Goal: Task Accomplishment & Management: Complete application form

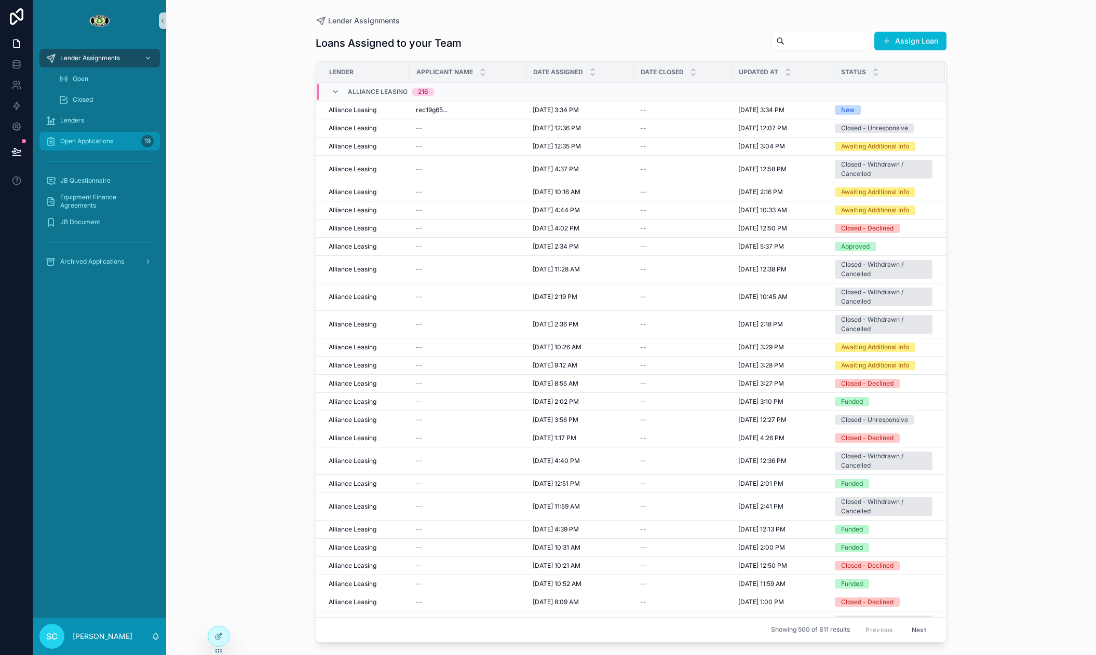
click at [132, 147] on div "Open Applications 19" at bounding box center [100, 141] width 108 height 17
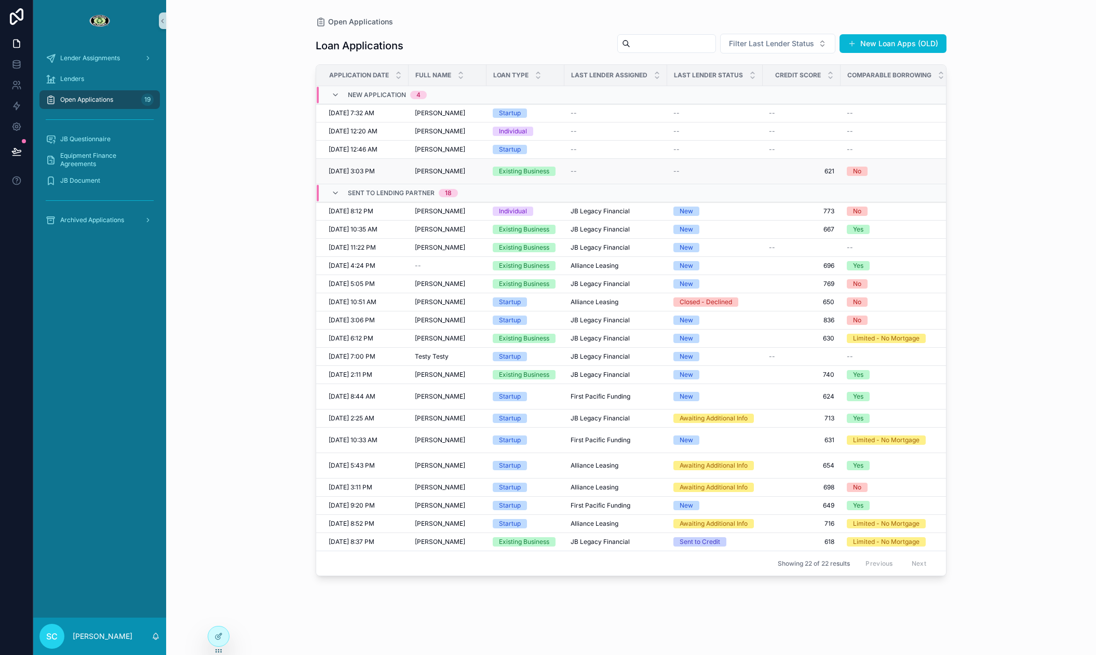
click at [508, 176] on td "Existing Business" at bounding box center [525, 171] width 78 height 25
click at [506, 173] on div "Existing Business" at bounding box center [524, 171] width 50 height 9
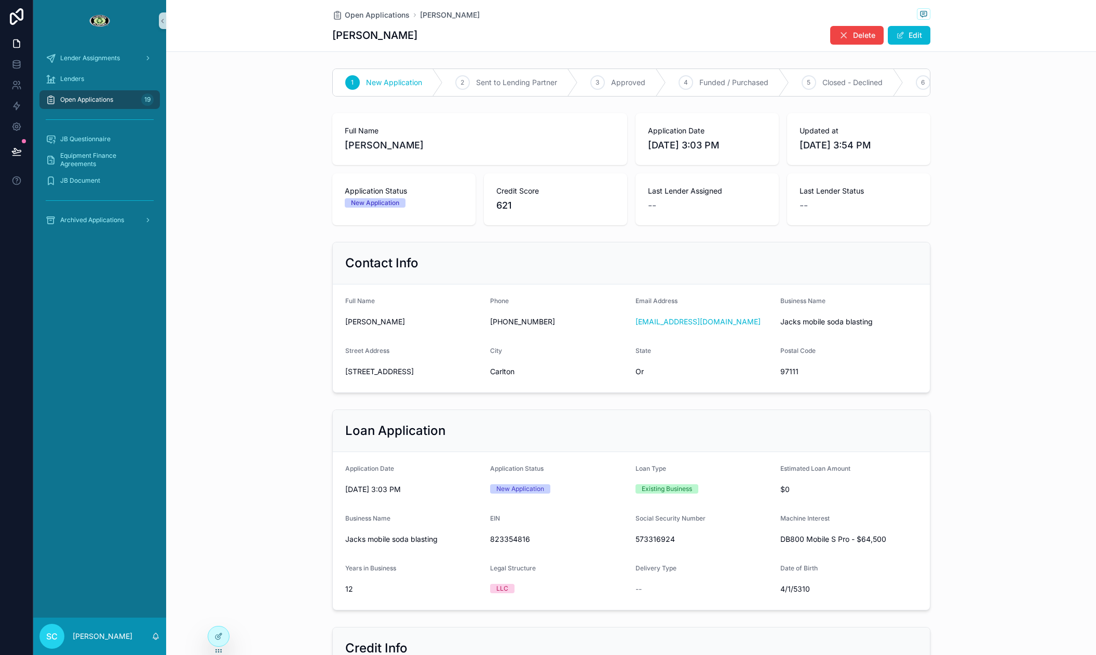
scroll to position [3, 0]
click at [471, 81] on div "2 Sent to Lending Partner" at bounding box center [510, 79] width 135 height 27
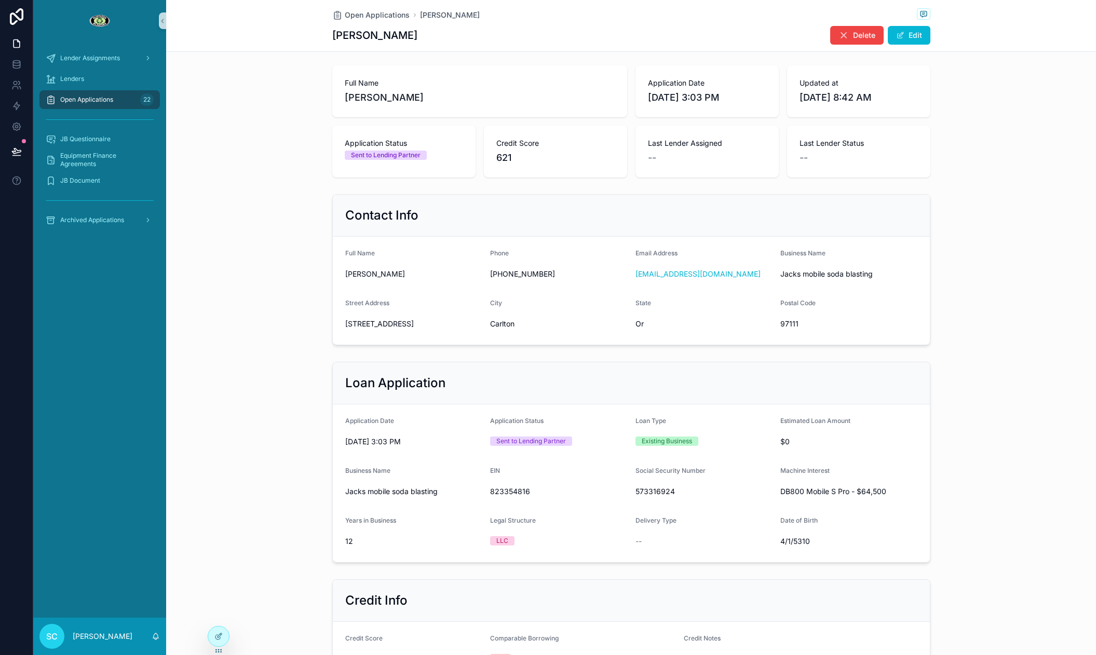
scroll to position [0, 0]
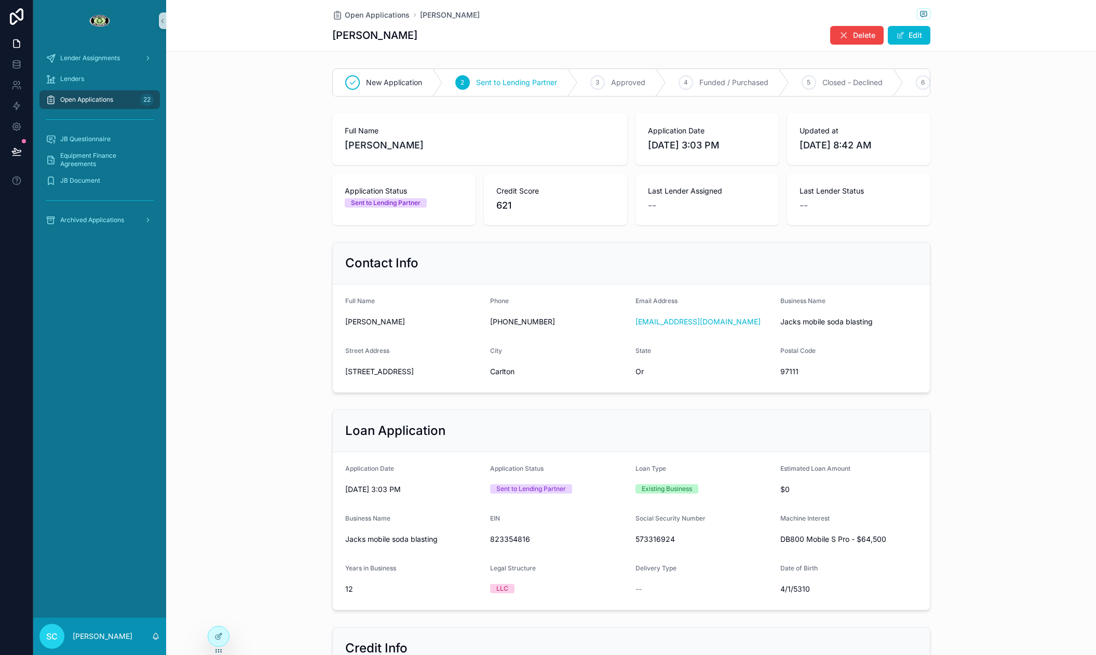
drag, startPoint x: 416, startPoint y: 146, endPoint x: 319, endPoint y: 144, distance: 97.6
click at [319, 145] on div "Full Name [PERSON_NAME] Application Date [DATE] 3:03 PM Updated at [DATE] 8:42 …" at bounding box center [630, 169] width 929 height 120
copy span "[PERSON_NAME]"
click at [215, 42] on div "Open Applications [PERSON_NAME] [PERSON_NAME] Delete Edit" at bounding box center [630, 26] width 929 height 52
click at [110, 101] on span "Open Applications" at bounding box center [86, 99] width 53 height 8
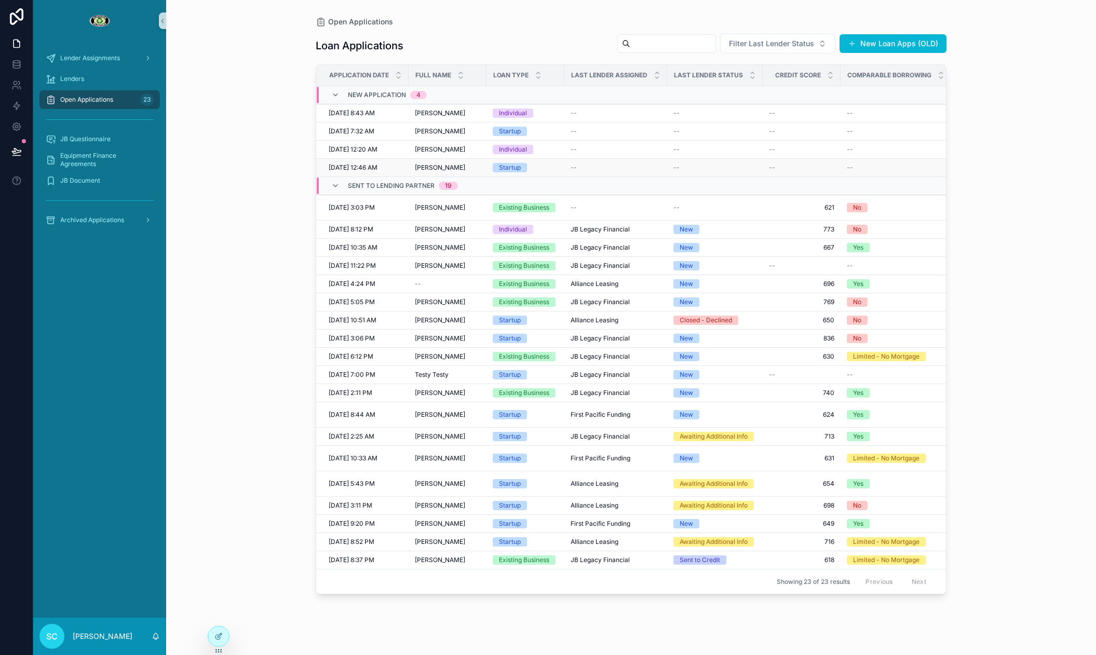
click at [525, 167] on span "Startup" at bounding box center [510, 167] width 34 height 9
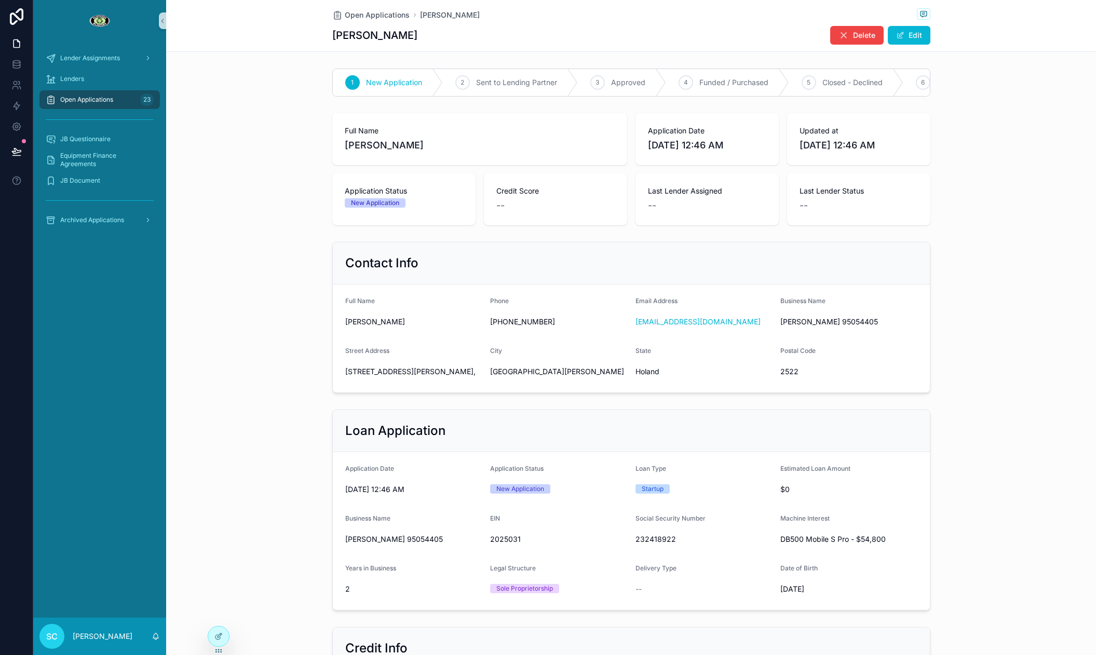
click at [525, 167] on div "Full Name [PERSON_NAME] Application Date [DATE] 12:46 AM Updated at [DATE] 12:4…" at bounding box center [631, 169] width 598 height 112
drag, startPoint x: 429, startPoint y: 35, endPoint x: 331, endPoint y: 39, distance: 98.7
click at [331, 39] on div "Open Applications [PERSON_NAME] [PERSON_NAME] Delete Edit" at bounding box center [630, 26] width 929 height 52
copy h1 "[PERSON_NAME]"
click at [804, 84] on icon "scrollable content" at bounding box center [808, 82] width 8 height 8
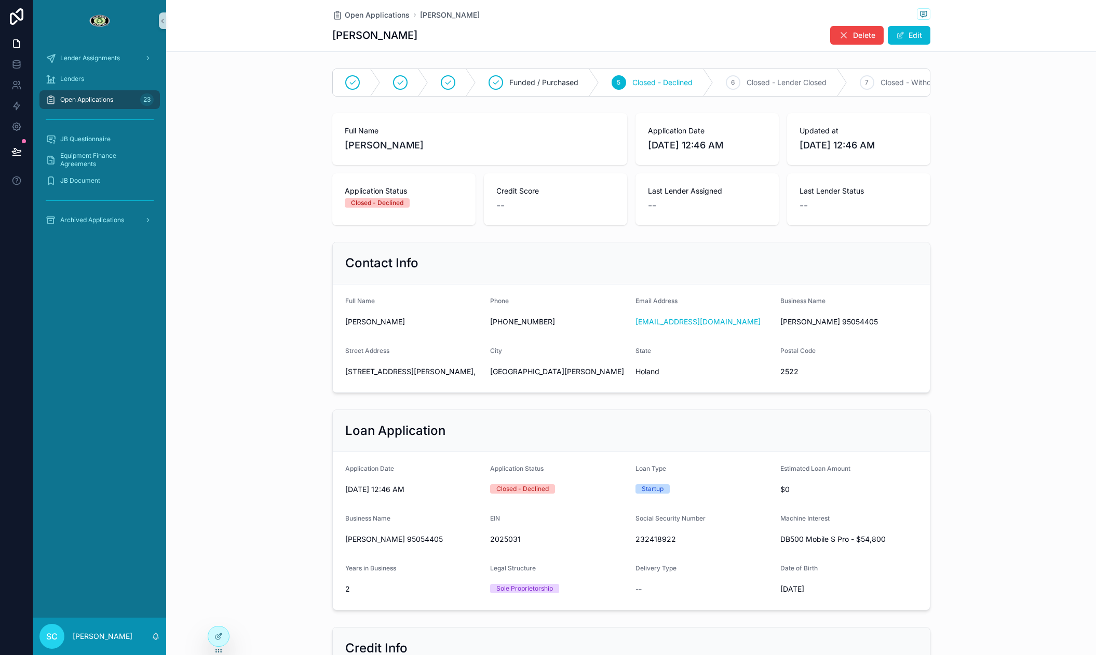
click at [73, 103] on span "Open Applications" at bounding box center [86, 99] width 53 height 8
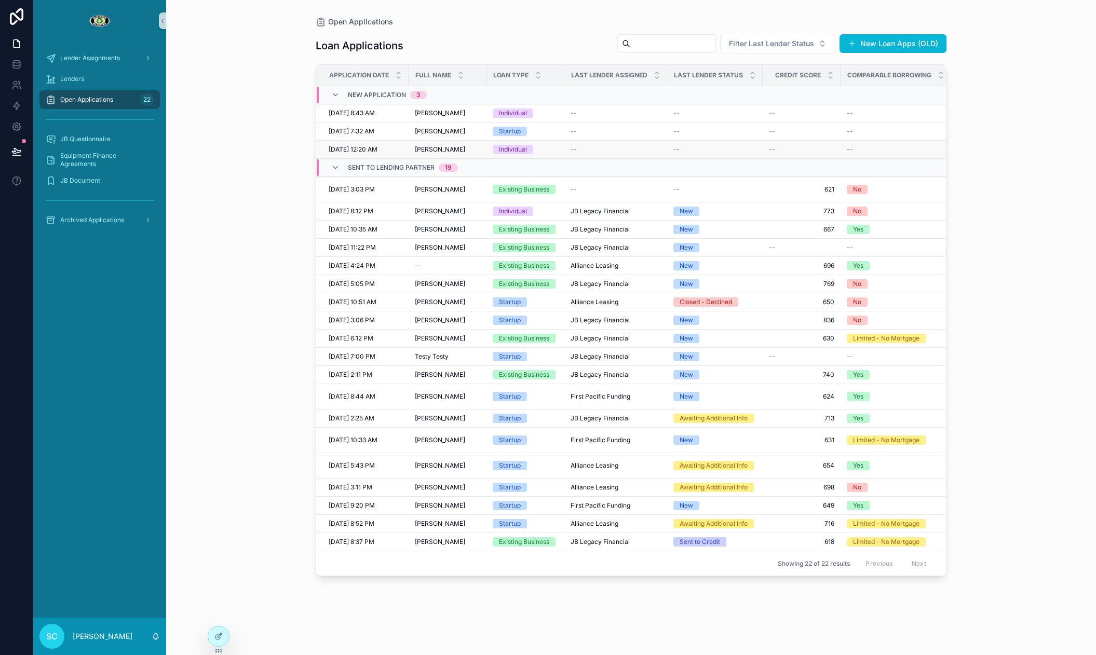
click at [442, 152] on span "[PERSON_NAME]" at bounding box center [440, 149] width 50 height 8
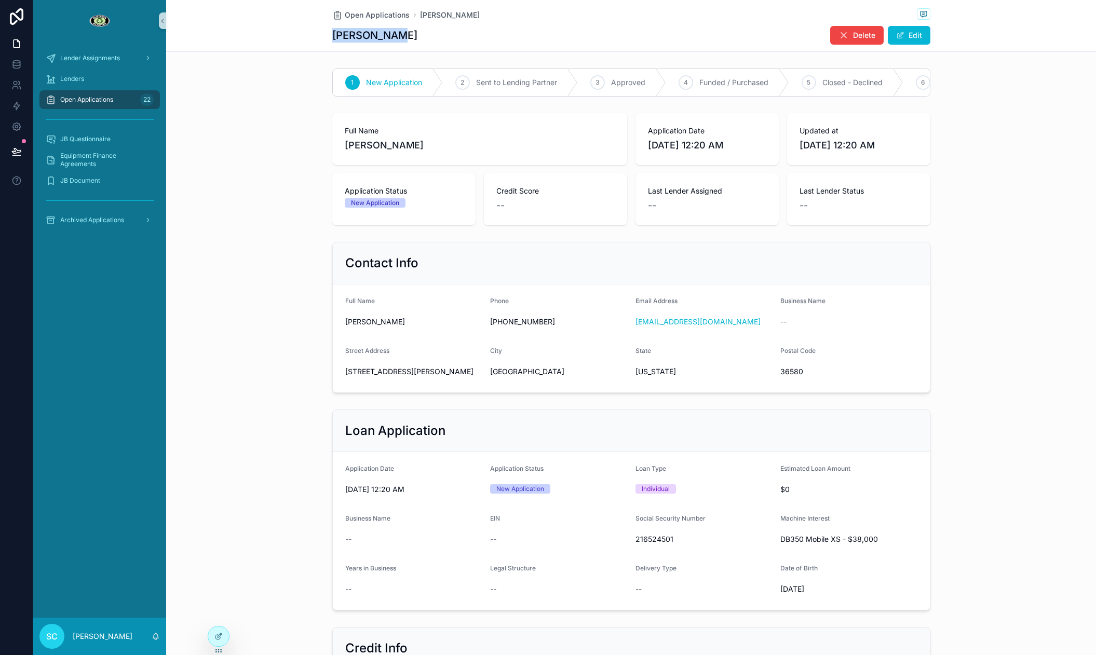
drag, startPoint x: 391, startPoint y: 42, endPoint x: 330, endPoint y: 39, distance: 60.8
click at [330, 39] on div "Open Applications [PERSON_NAME] [PERSON_NAME] Delete Edit" at bounding box center [630, 26] width 929 height 52
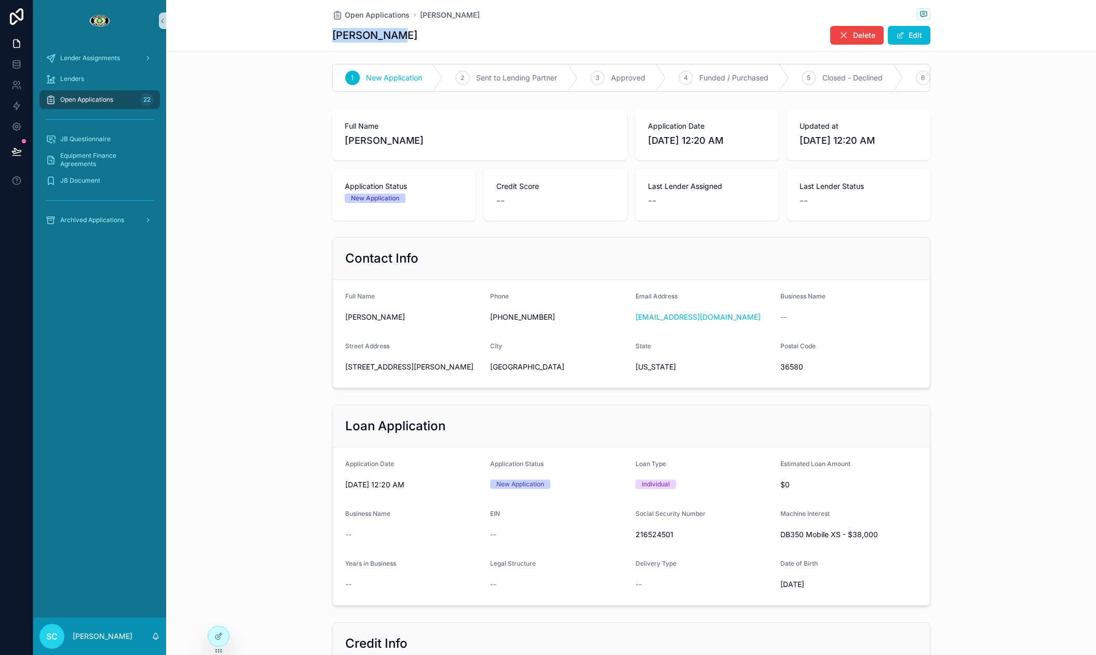
scroll to position [10, 0]
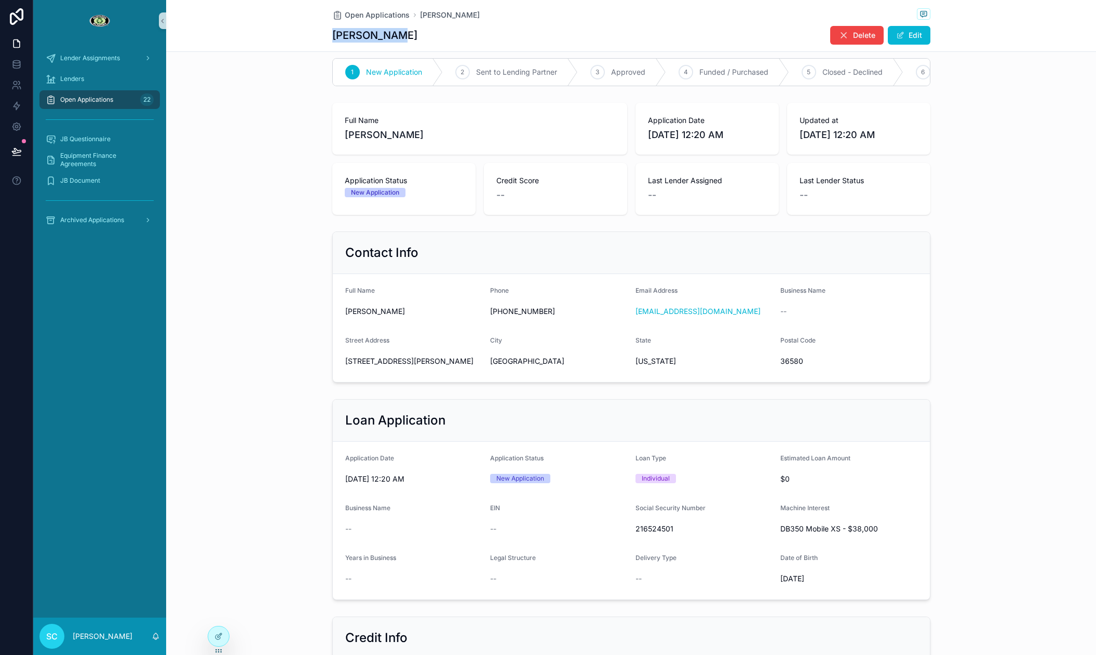
click at [360, 130] on span "[PERSON_NAME]" at bounding box center [480, 135] width 270 height 15
copy span "[PERSON_NAME]"
click at [380, 130] on span "[PERSON_NAME]" at bounding box center [480, 135] width 270 height 15
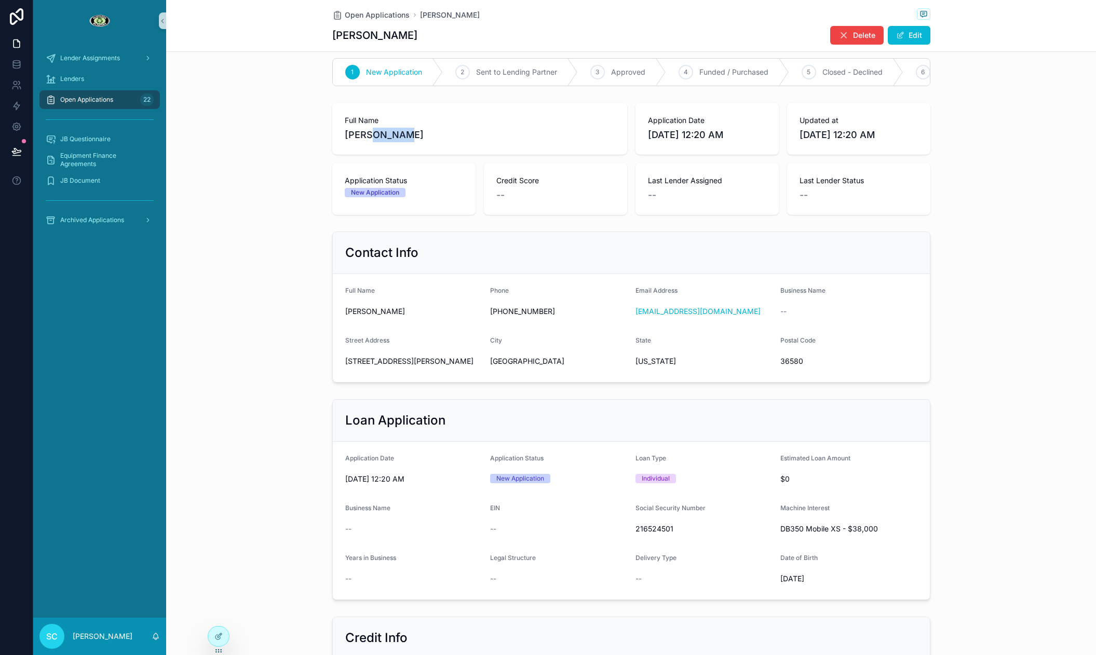
copy span "[PERSON_NAME]"
click at [411, 360] on span "[STREET_ADDRESS][PERSON_NAME]" at bounding box center [413, 361] width 137 height 10
copy span "[STREET_ADDRESS][PERSON_NAME]"
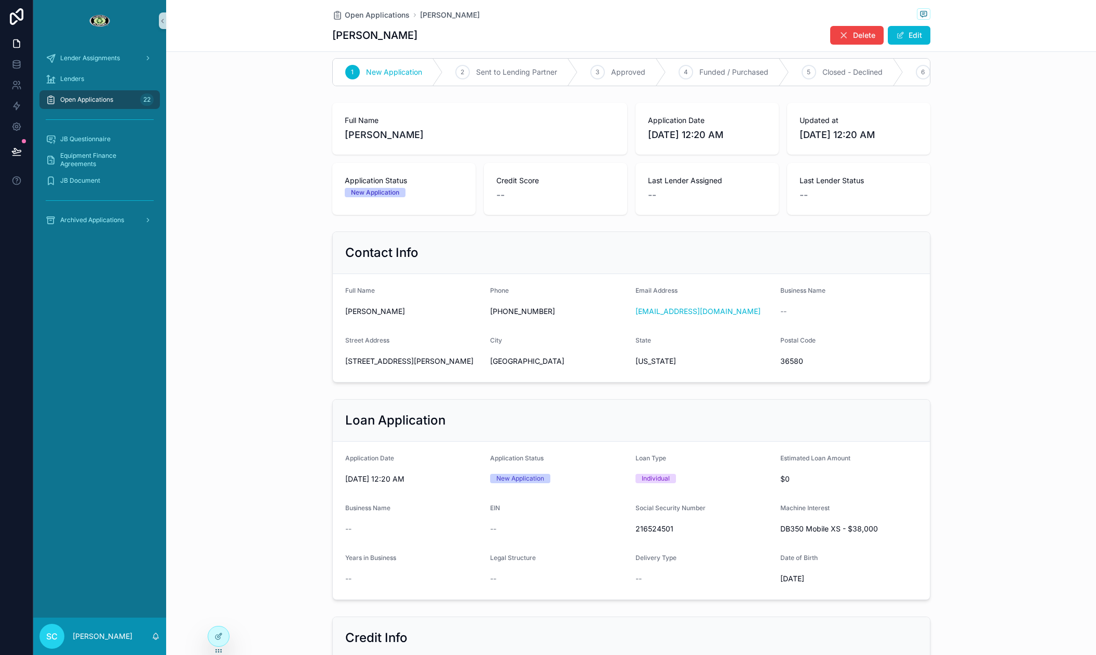
click at [662, 364] on span "[US_STATE]" at bounding box center [703, 361] width 137 height 10
click at [532, 357] on span "[GEOGRAPHIC_DATA]" at bounding box center [558, 361] width 137 height 10
click at [531, 359] on span "[GEOGRAPHIC_DATA]" at bounding box center [558, 361] width 137 height 10
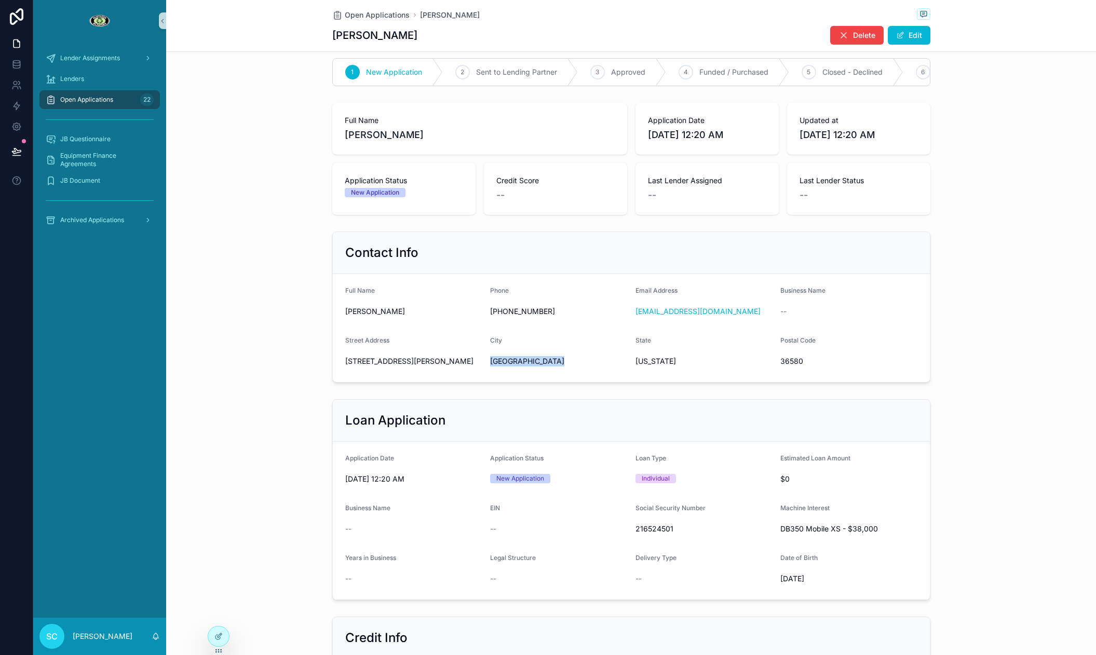
click at [532, 359] on span "[GEOGRAPHIC_DATA]" at bounding box center [558, 361] width 137 height 10
copy span "[GEOGRAPHIC_DATA]"
click at [799, 362] on span "36580" at bounding box center [848, 361] width 137 height 10
copy span "36580"
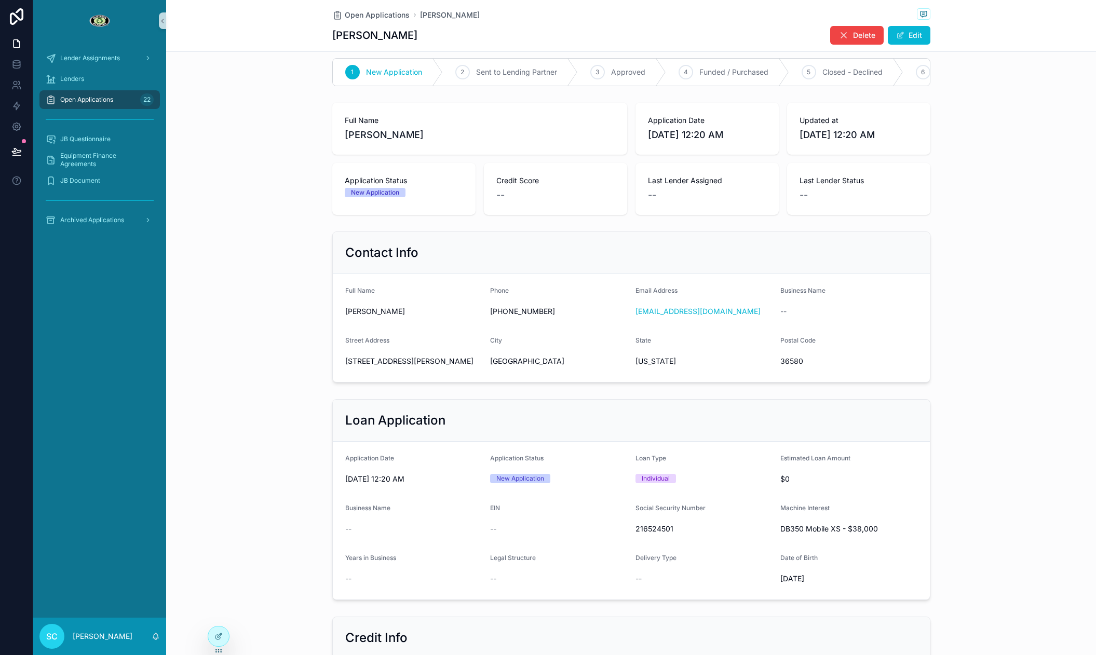
click at [660, 525] on span "216524501" at bounding box center [703, 529] width 137 height 10
copy span "216524501"
click at [794, 578] on span "[DATE]" at bounding box center [848, 578] width 137 height 10
click at [794, 577] on span "[DATE]" at bounding box center [848, 578] width 137 height 10
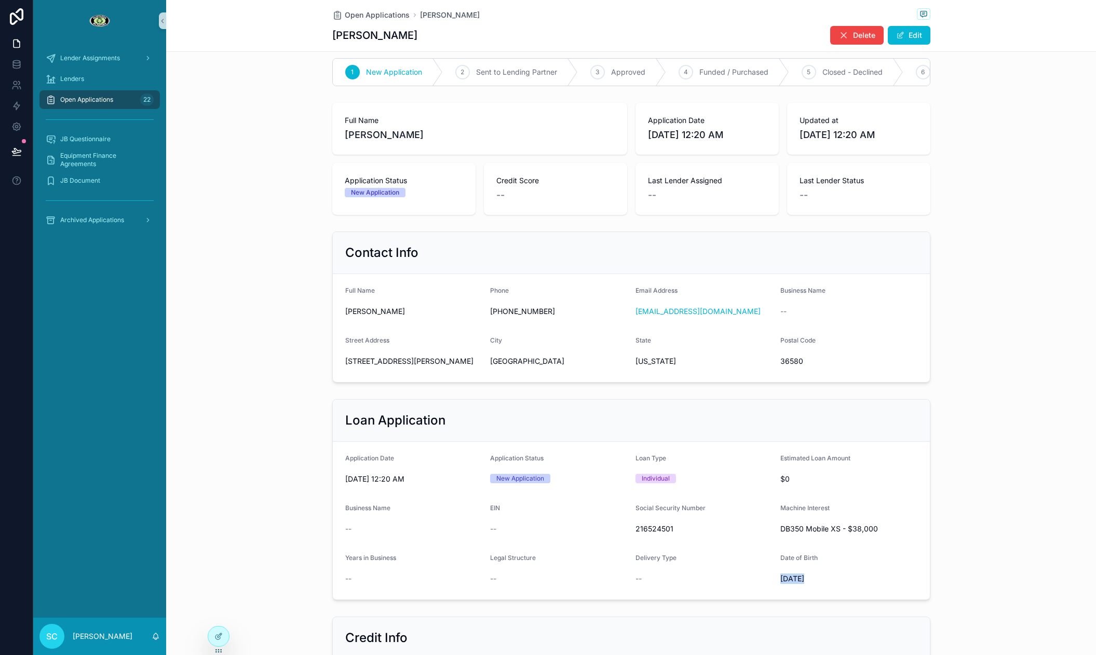
click at [794, 577] on span "[DATE]" at bounding box center [848, 578] width 137 height 10
copy span "[DATE]"
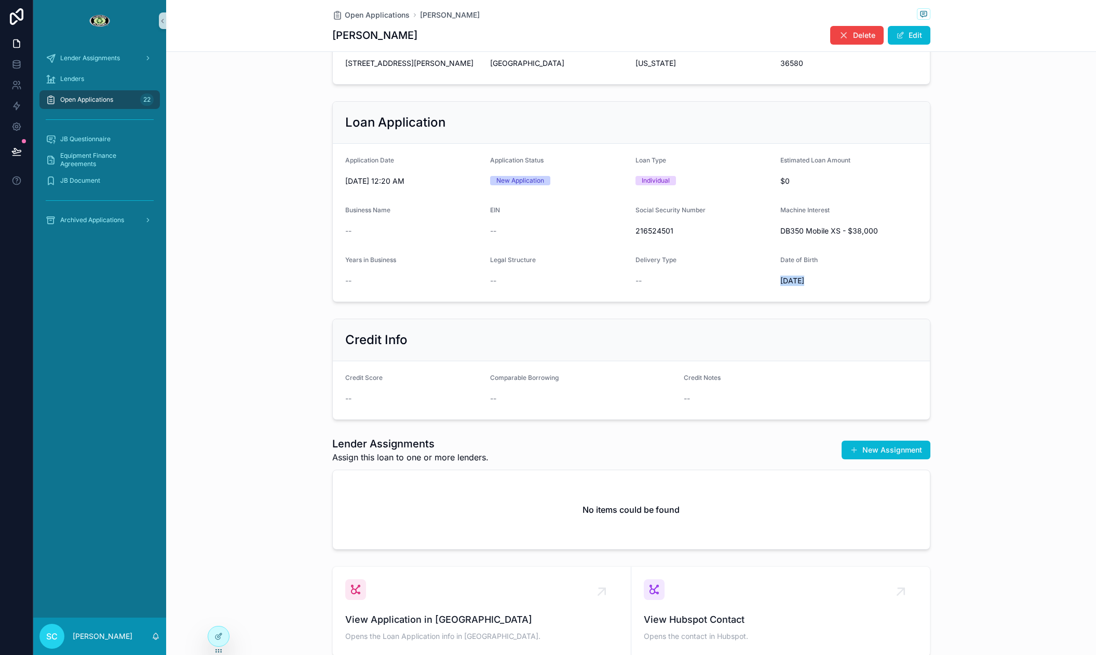
scroll to position [380, 0]
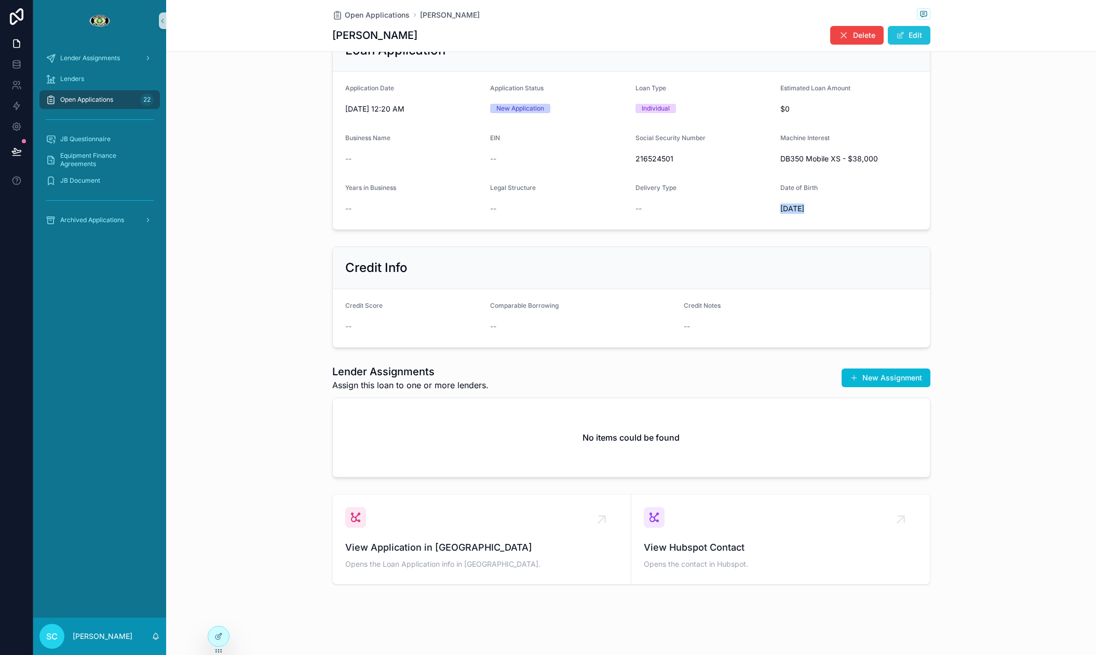
click at [899, 35] on span "scrollable content" at bounding box center [900, 35] width 8 height 8
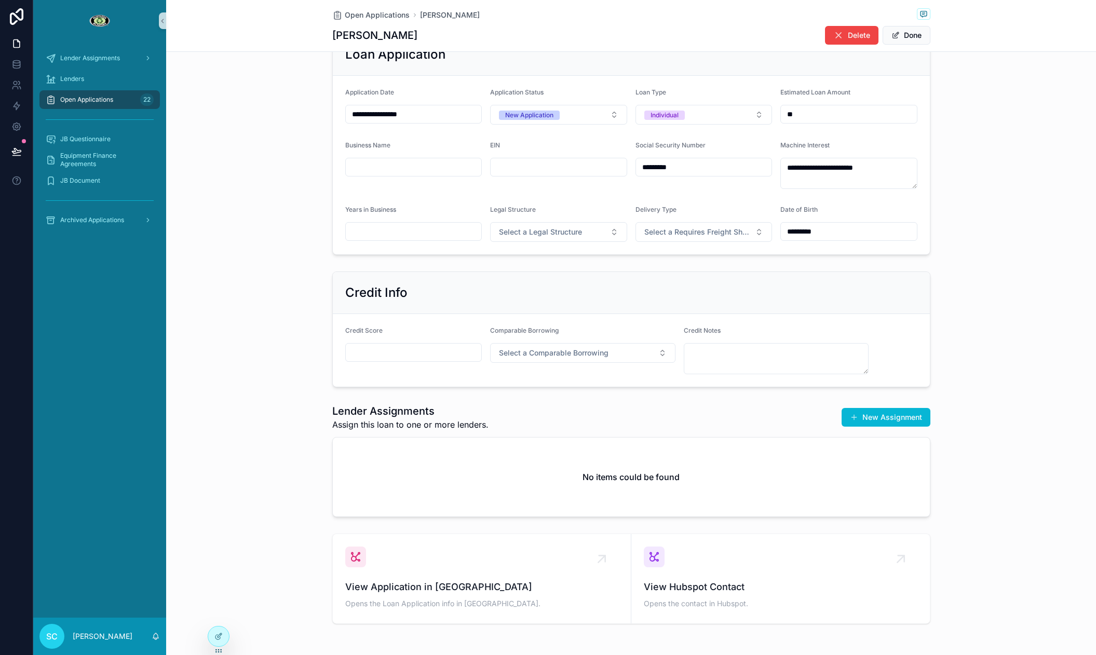
click at [427, 359] on input "scrollable content" at bounding box center [414, 352] width 136 height 15
paste input "***"
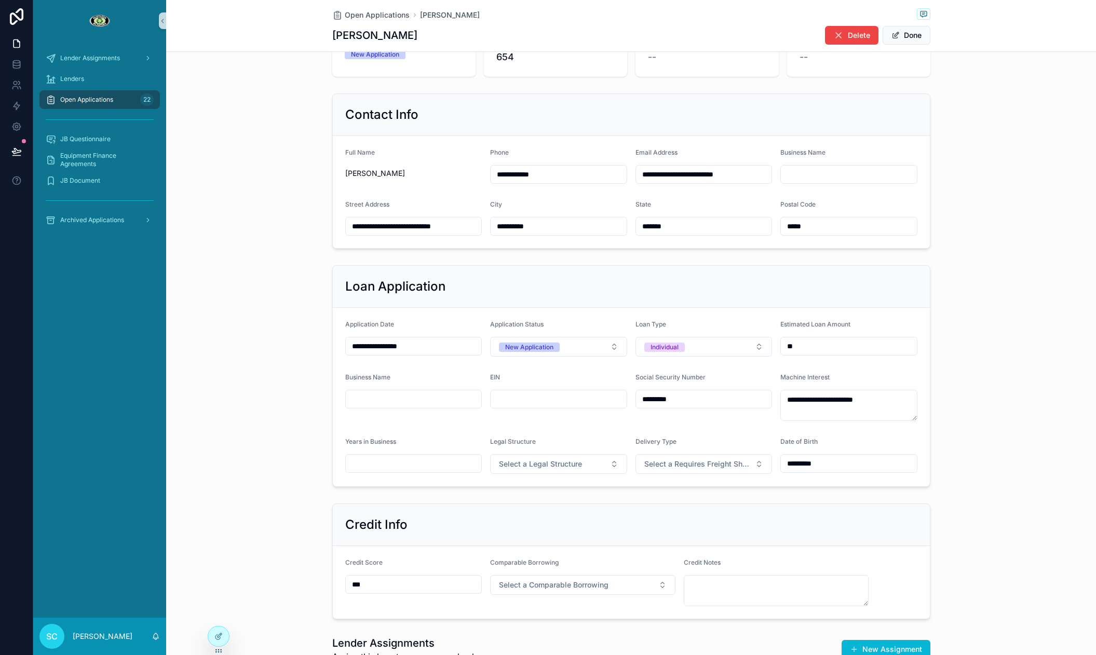
scroll to position [138, 0]
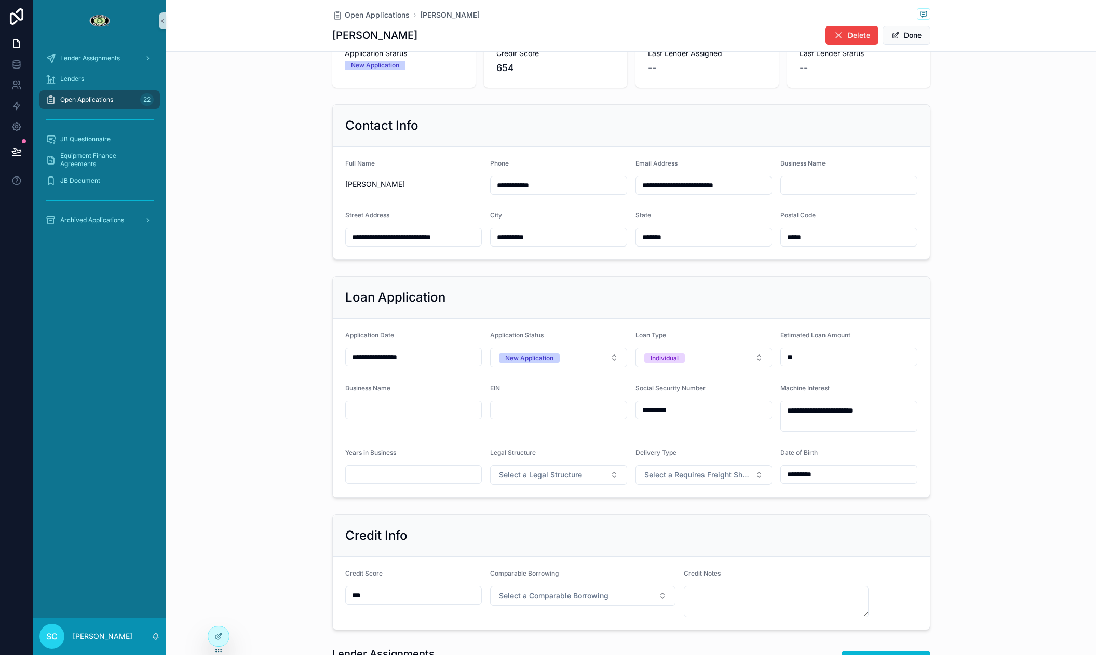
type input "***"
click at [683, 189] on input "**********" at bounding box center [704, 185] width 136 height 15
click at [529, 136] on div "Contact Info" at bounding box center [631, 126] width 597 height 42
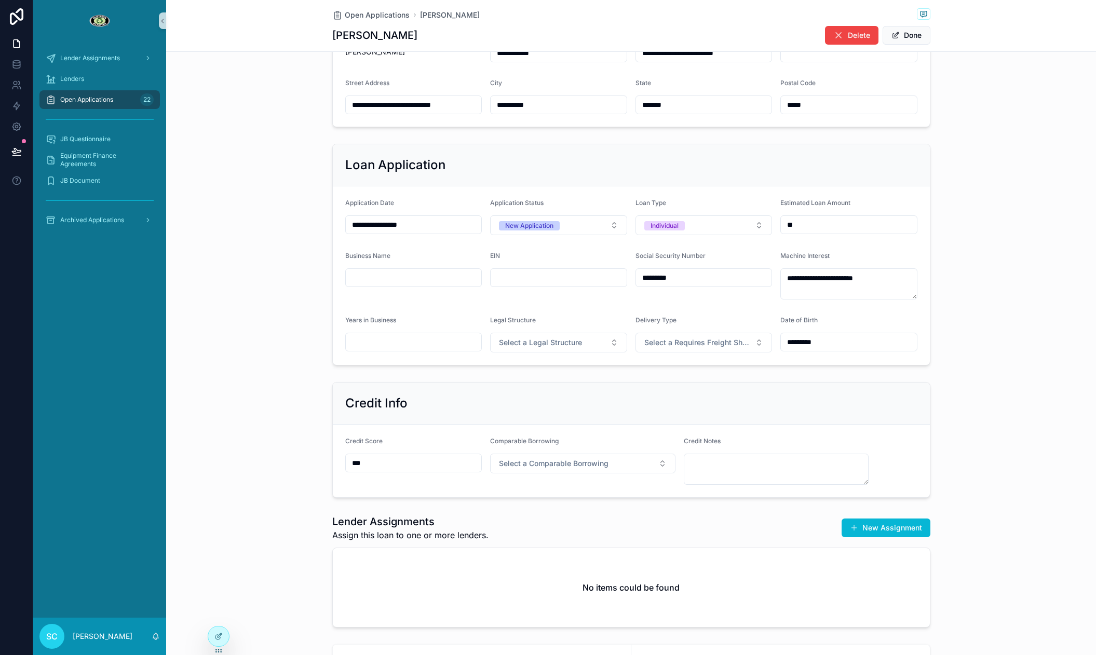
scroll to position [275, 0]
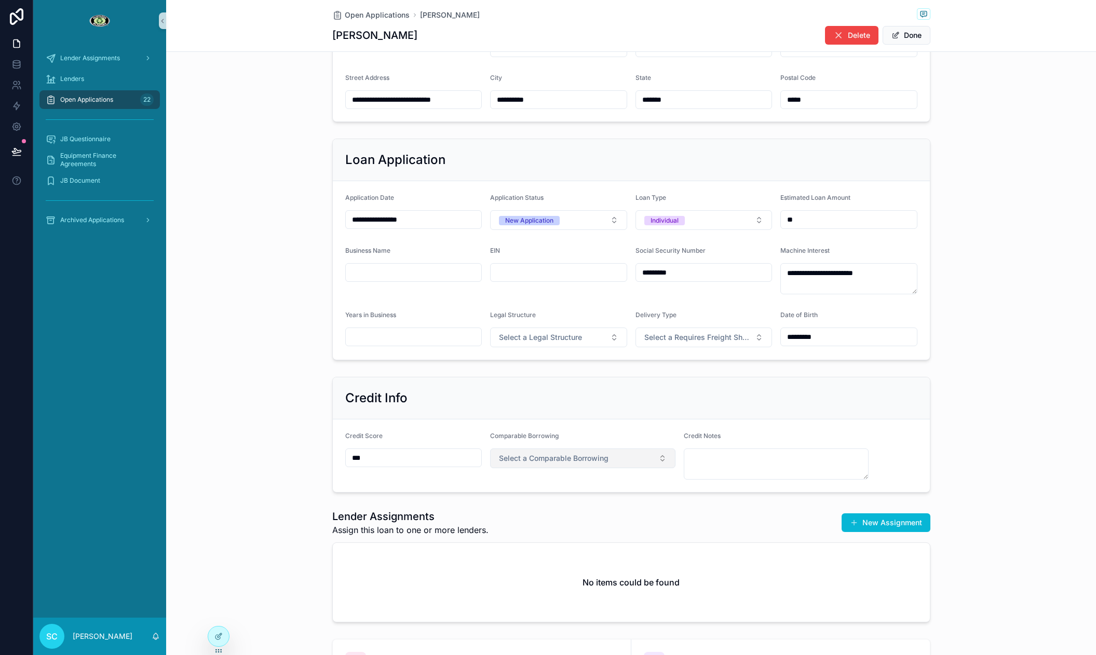
click at [551, 459] on span "Select a Comparable Borrowing" at bounding box center [554, 458] width 110 height 10
click at [540, 492] on div "Yes" at bounding box center [583, 500] width 180 height 16
click at [1068, 422] on div "Credit Info Credit Score *** Comparable Borrowing Yes Credit Notes" at bounding box center [630, 435] width 929 height 124
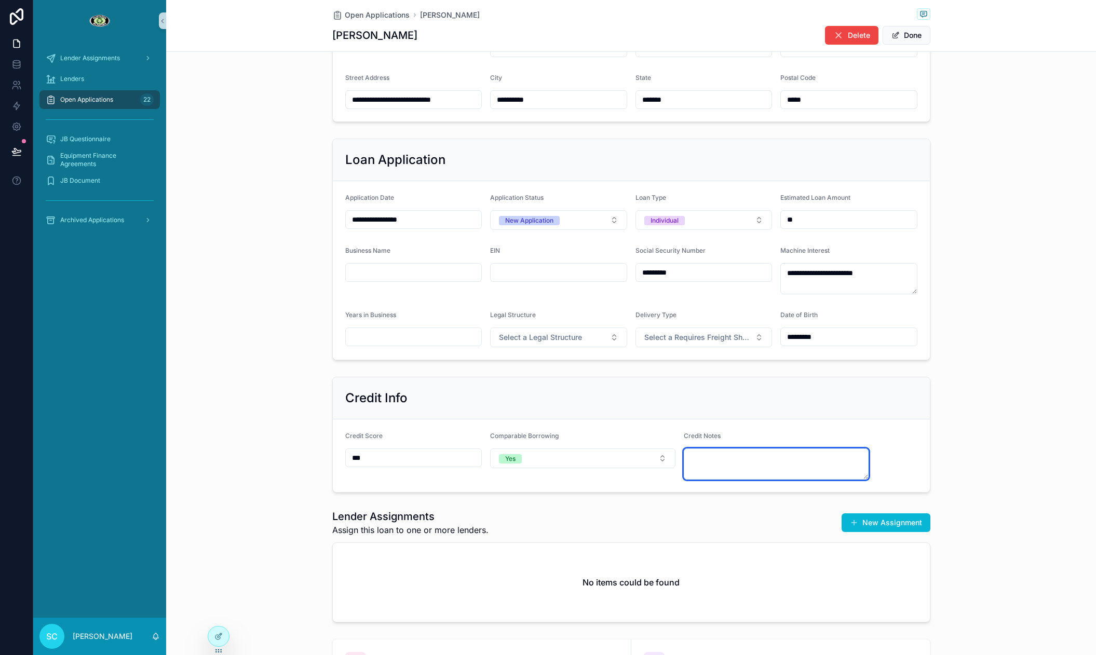
click at [702, 463] on textarea "scrollable content" at bounding box center [775, 463] width 185 height 31
click at [752, 468] on textarea "*********" at bounding box center [775, 463] width 185 height 31
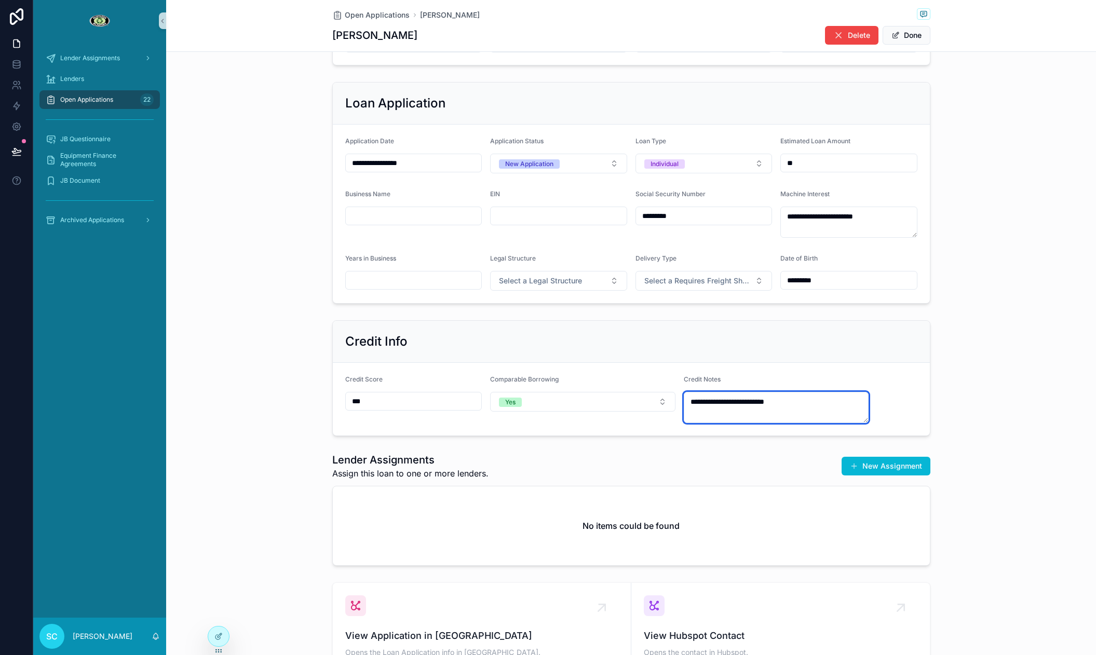
scroll to position [0, 0]
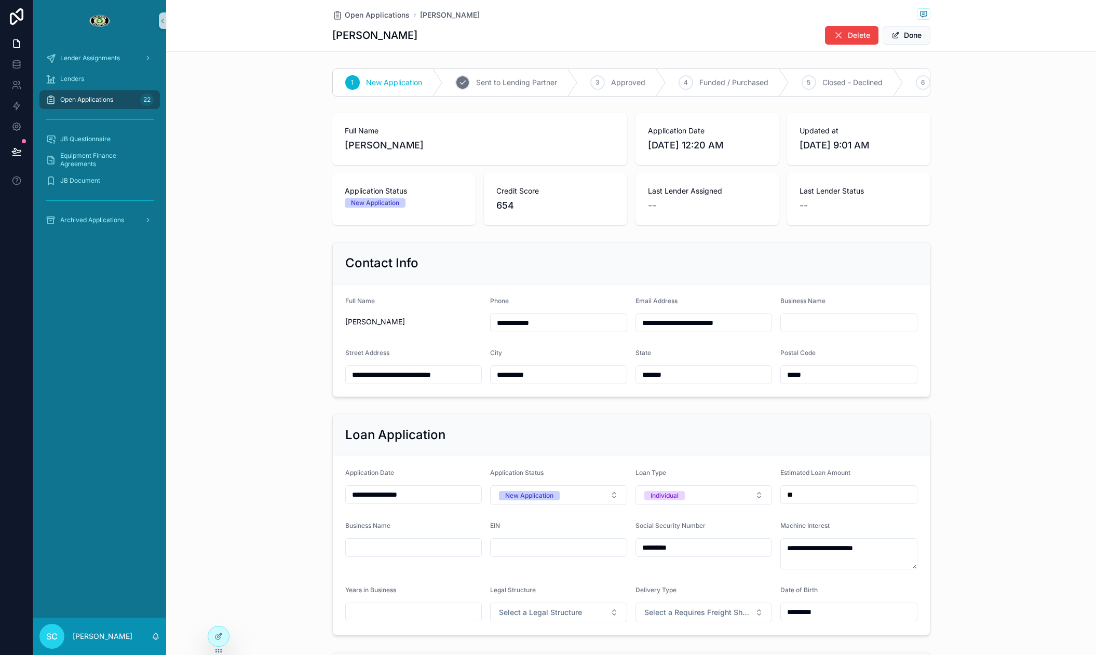
type textarea "**********"
click at [483, 80] on span "Sent to Lending Partner" at bounding box center [516, 82] width 81 height 10
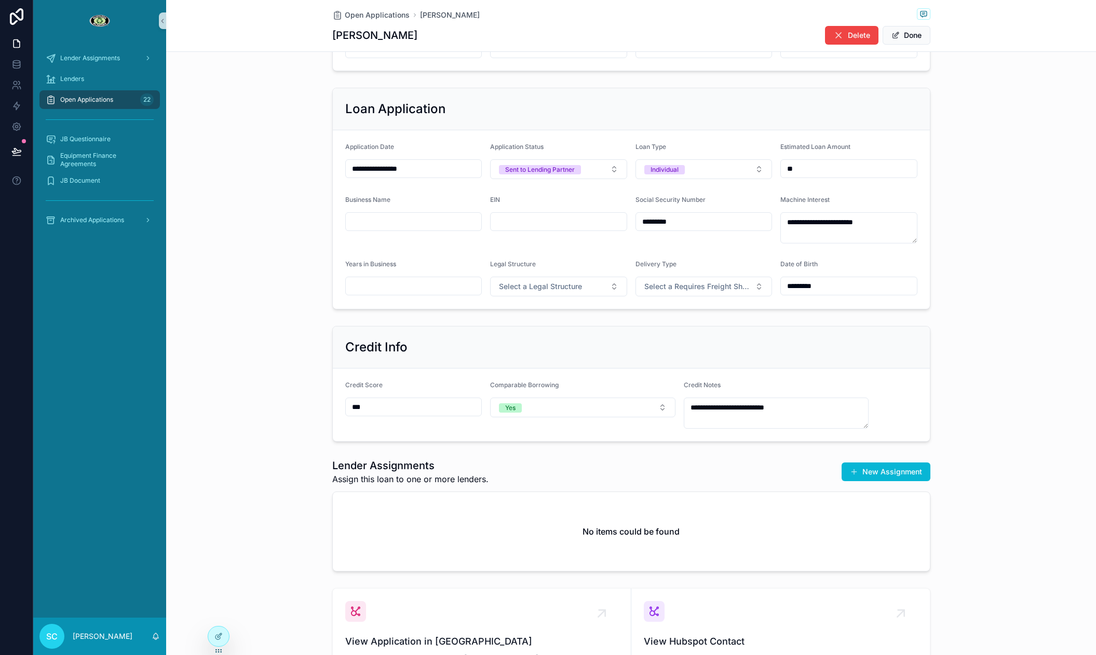
click at [915, 488] on div "Lender Assignments Assign this loan to one or more lenders. New Assignment No i…" at bounding box center [631, 514] width 598 height 113
click at [882, 464] on button "New Assignment" at bounding box center [885, 472] width 89 height 19
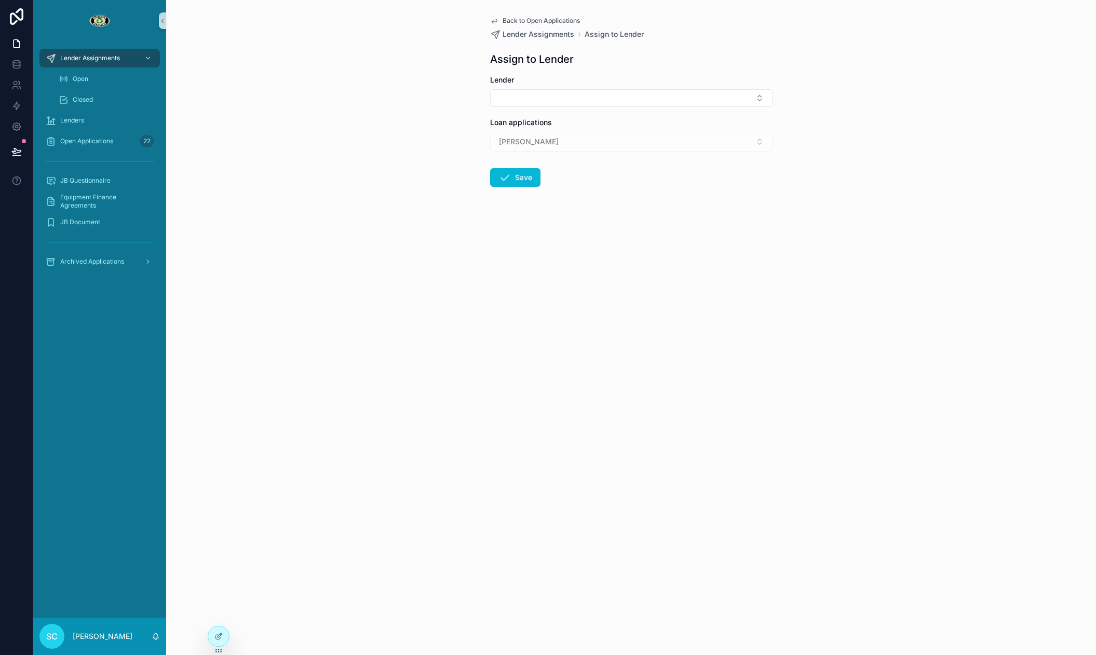
click at [482, 103] on div "Back to Open Applications Lender Assignments Assign to Lender Assign to Lender …" at bounding box center [631, 126] width 299 height 253
click at [495, 100] on button "Select Button" at bounding box center [631, 98] width 282 height 18
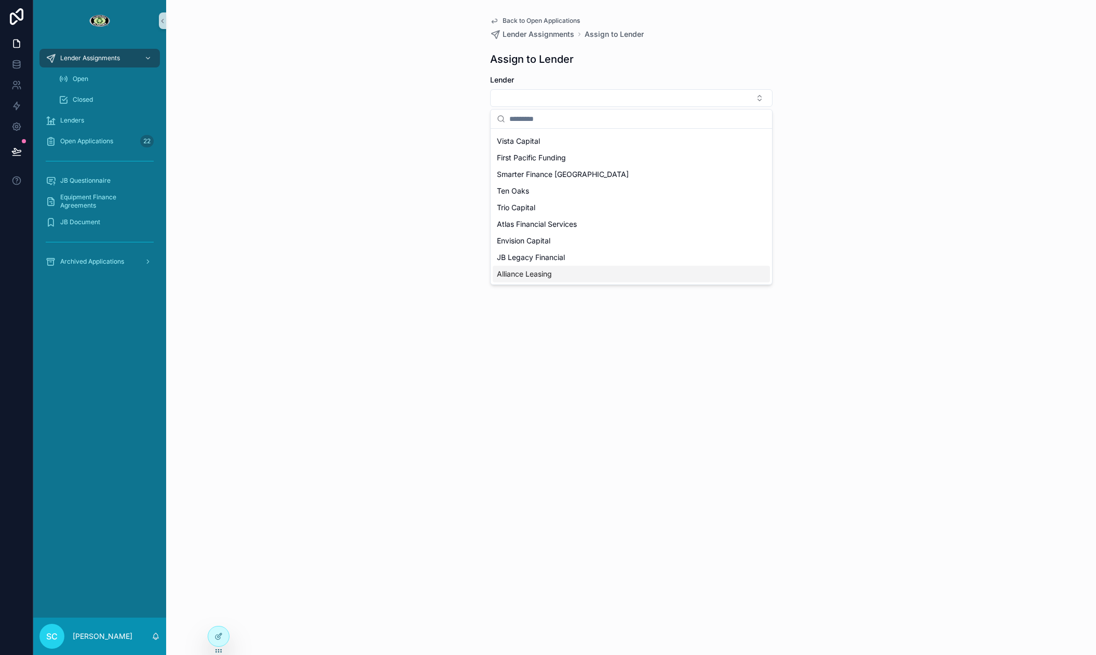
click at [562, 275] on div "Alliance Leasing" at bounding box center [631, 274] width 277 height 17
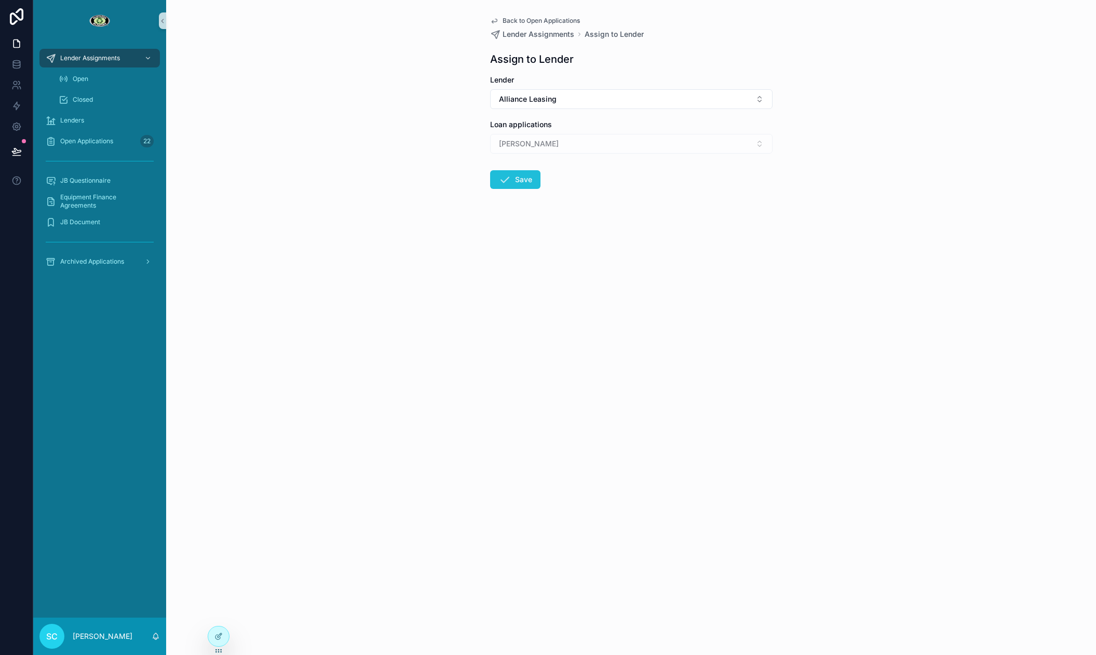
click at [522, 183] on button "Save" at bounding box center [515, 179] width 50 height 19
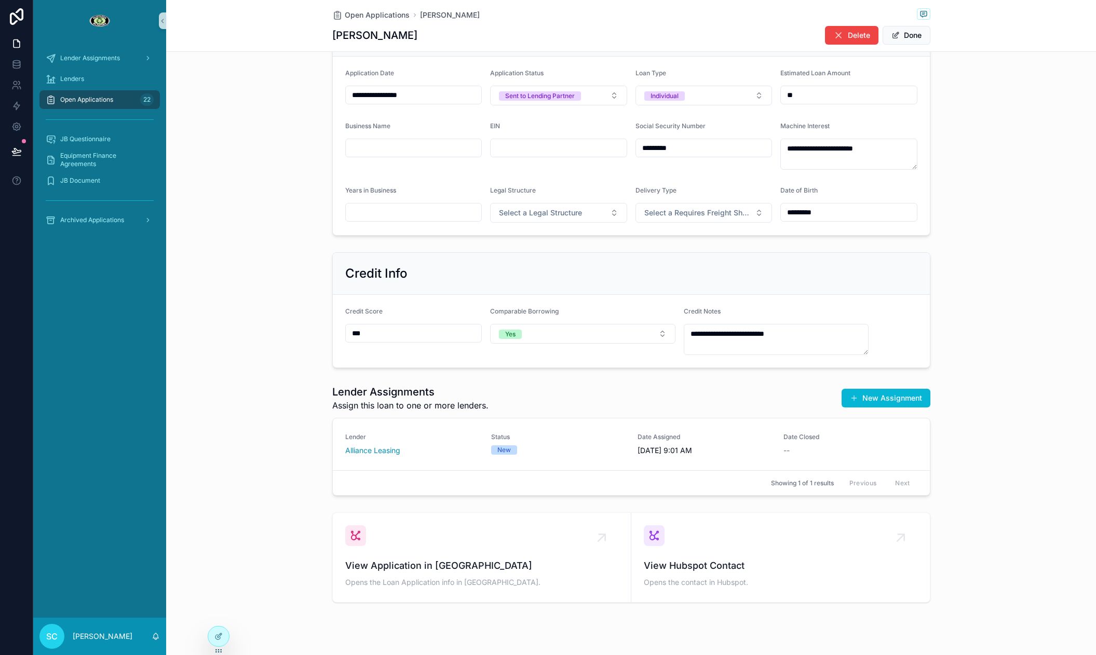
scroll to position [418, 0]
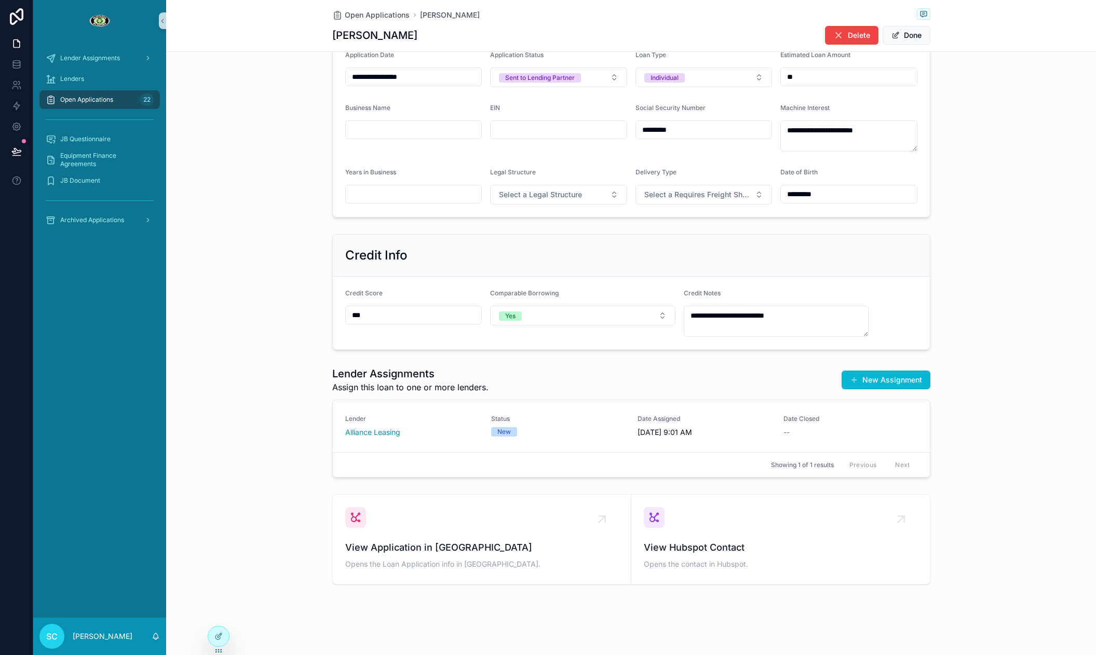
click at [585, 415] on span "Status" at bounding box center [558, 419] width 134 height 8
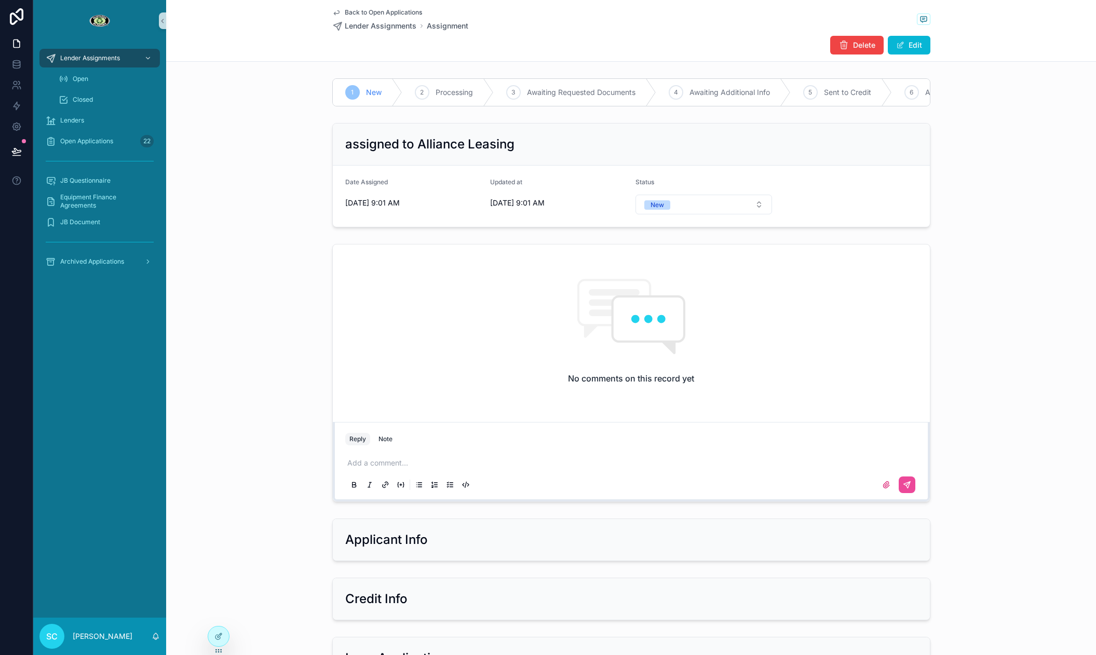
scroll to position [272, 0]
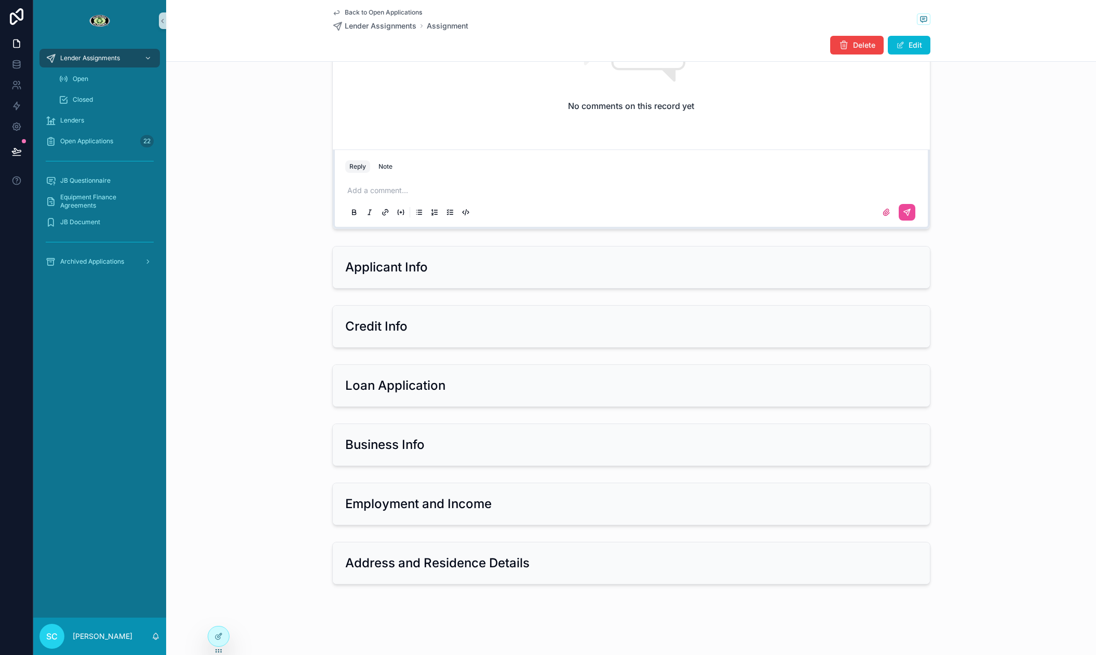
click at [411, 264] on h2 "Applicant Info" at bounding box center [386, 267] width 83 height 17
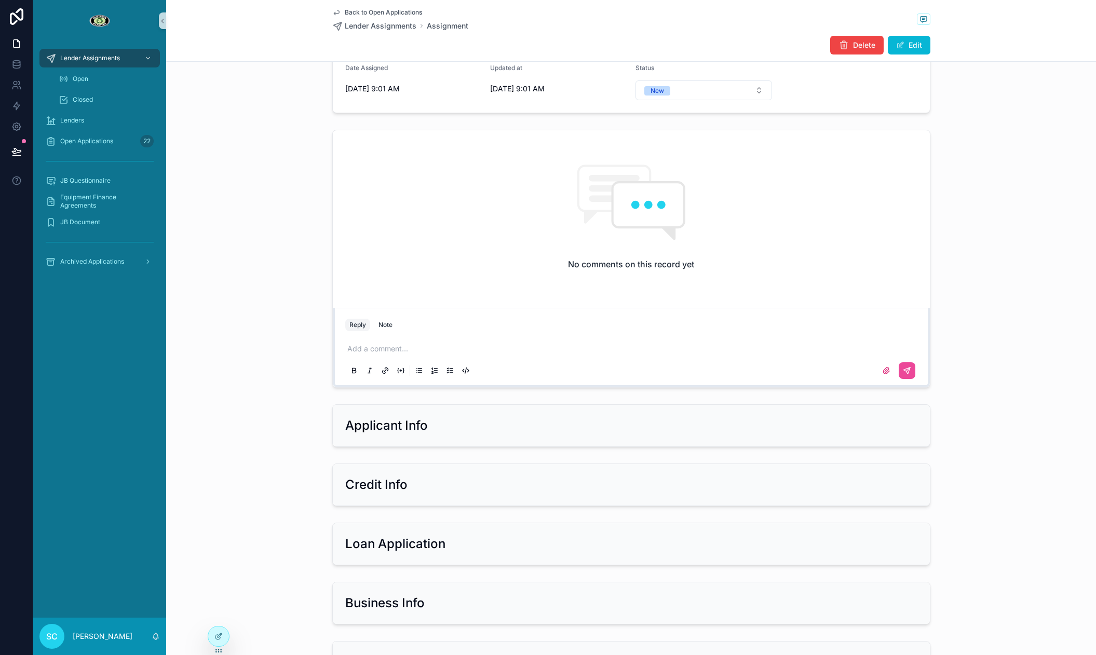
scroll to position [0, 0]
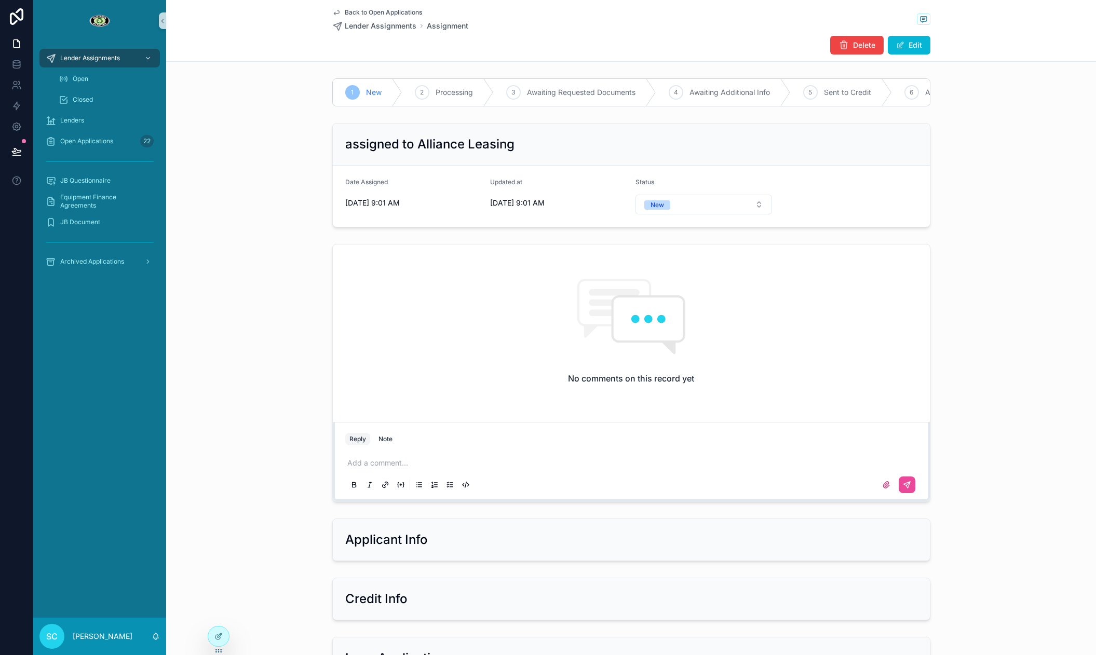
click at [373, 10] on span "Back to Open Applications" at bounding box center [383, 12] width 77 height 8
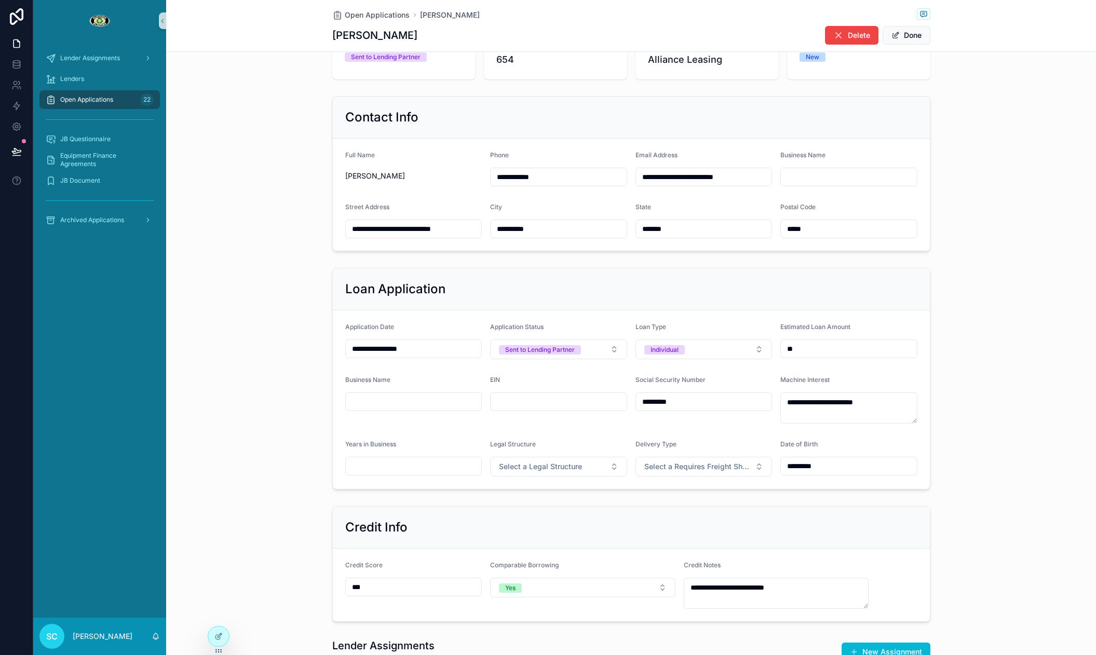
scroll to position [150, 0]
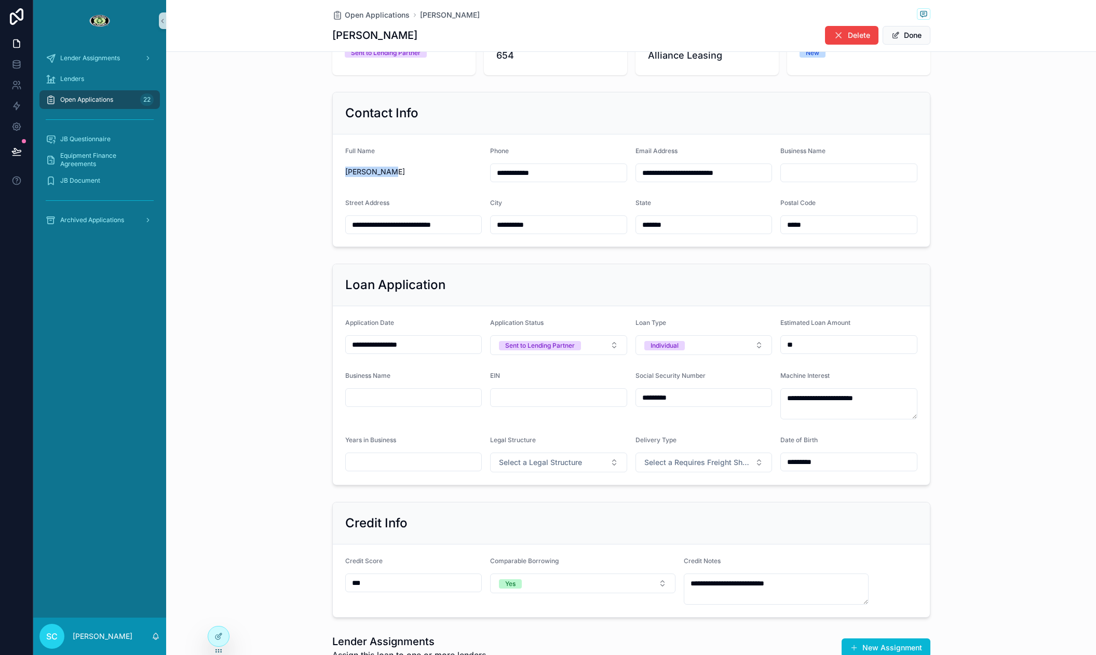
drag, startPoint x: 394, startPoint y: 173, endPoint x: 339, endPoint y: 175, distance: 55.6
click at [339, 175] on form "**********" at bounding box center [631, 190] width 597 height 112
copy span "[PERSON_NAME]"
